Goal: Task Accomplishment & Management: Use online tool/utility

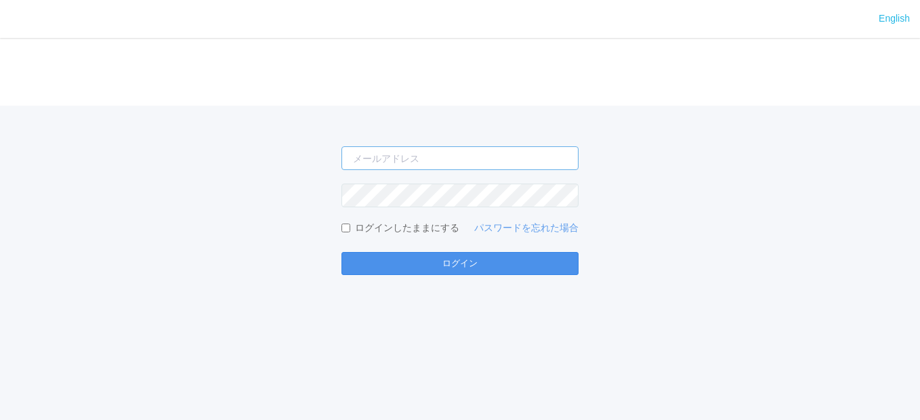
type input "[EMAIL_ADDRESS][DOMAIN_NAME]"
click at [464, 267] on button "ログイン" at bounding box center [459, 263] width 237 height 23
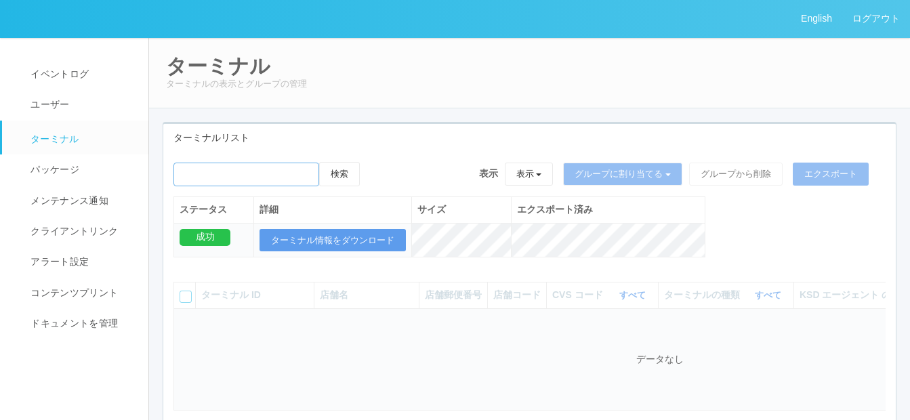
click at [272, 176] on input "emailSearch" at bounding box center [246, 175] width 146 height 24
paste input "[GEOGRAPHIC_DATA]"
type input "[GEOGRAPHIC_DATA]"
click at [343, 175] on button "検索" at bounding box center [339, 174] width 41 height 24
click at [349, 175] on button "検索" at bounding box center [339, 174] width 41 height 24
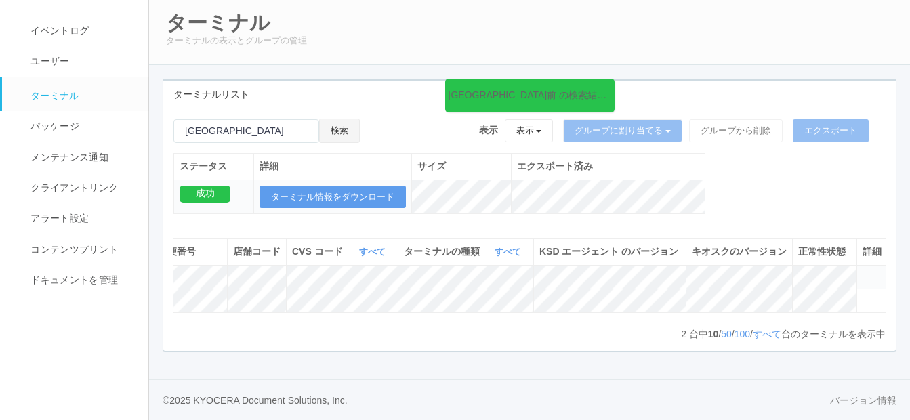
scroll to position [0, 293]
click at [860, 295] on icon at bounding box center [860, 295] width 0 height 0
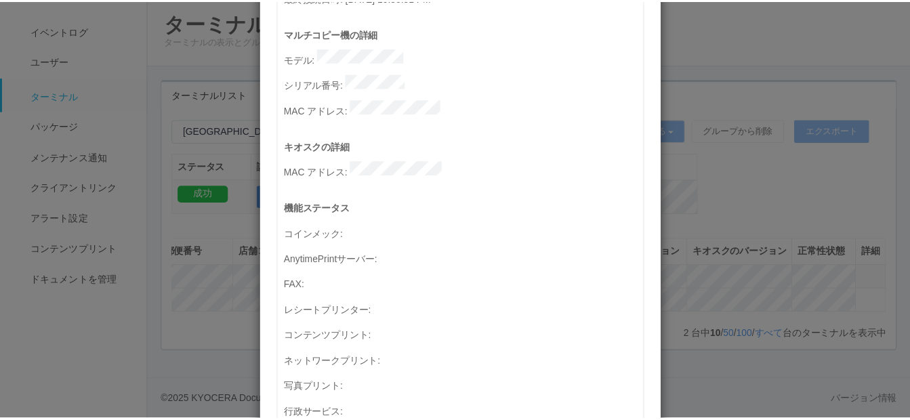
scroll to position [0, 0]
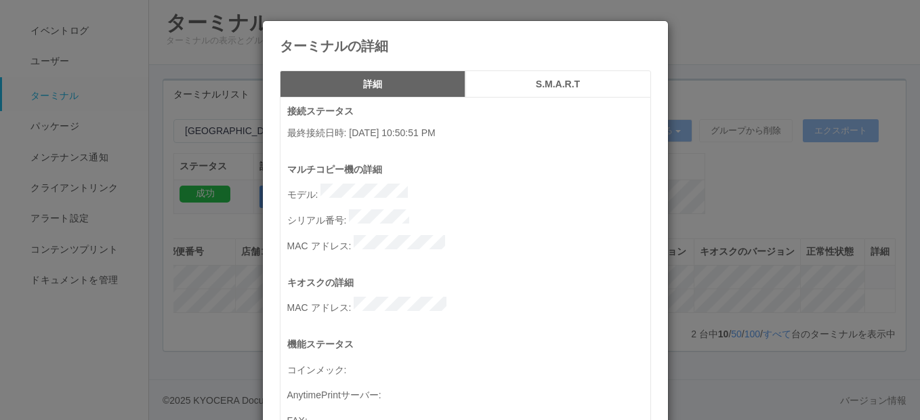
click at [540, 81] on h5 "S.M.A.R.T" at bounding box center [558, 84] width 176 height 10
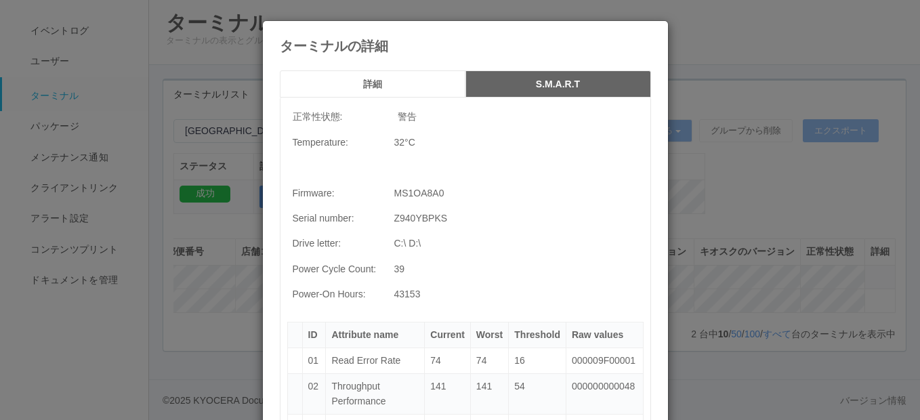
click at [365, 80] on h5 "詳細" at bounding box center [373, 84] width 176 height 10
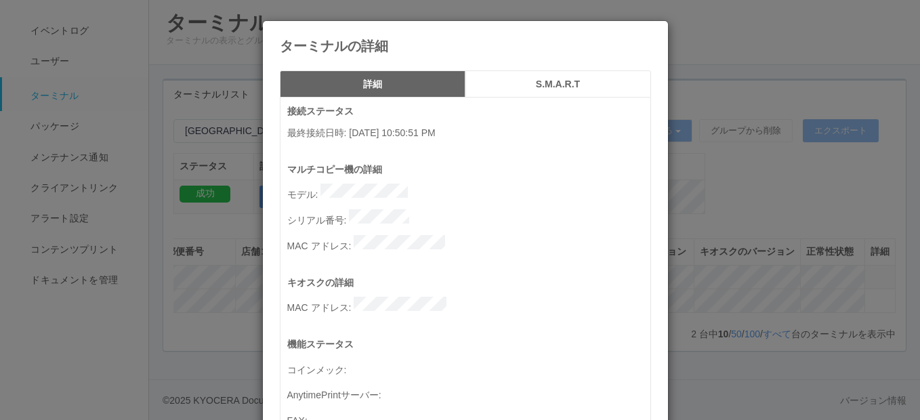
click at [651, 31] on icon at bounding box center [651, 31] width 0 height 0
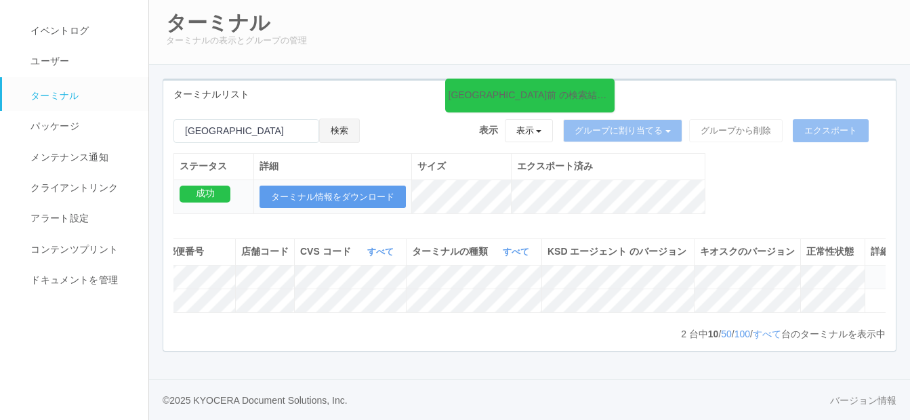
click at [349, 119] on button "検索" at bounding box center [339, 131] width 41 height 24
click at [860, 295] on icon at bounding box center [860, 295] width 0 height 0
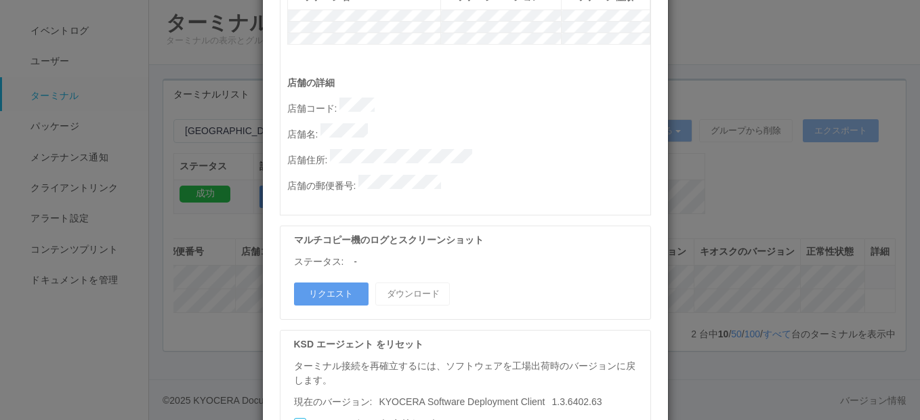
scroll to position [793, 0]
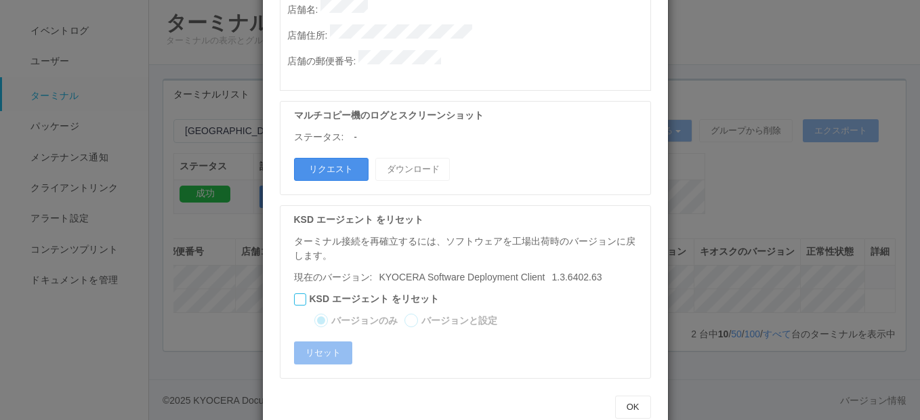
click at [324, 158] on button "リクエスト" at bounding box center [331, 169] width 75 height 23
